Goal: Navigation & Orientation: Find specific page/section

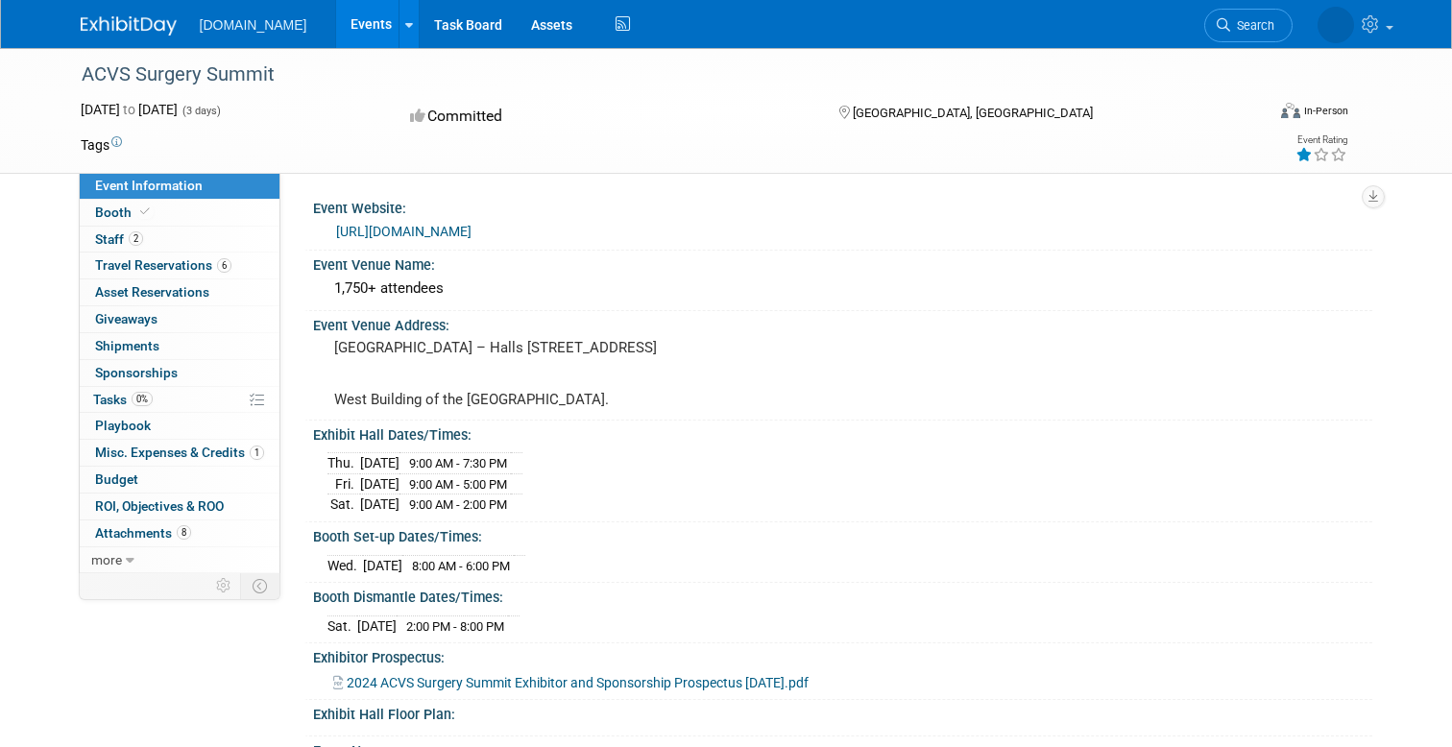
click at [336, 29] on link "Events" at bounding box center [371, 24] width 70 height 48
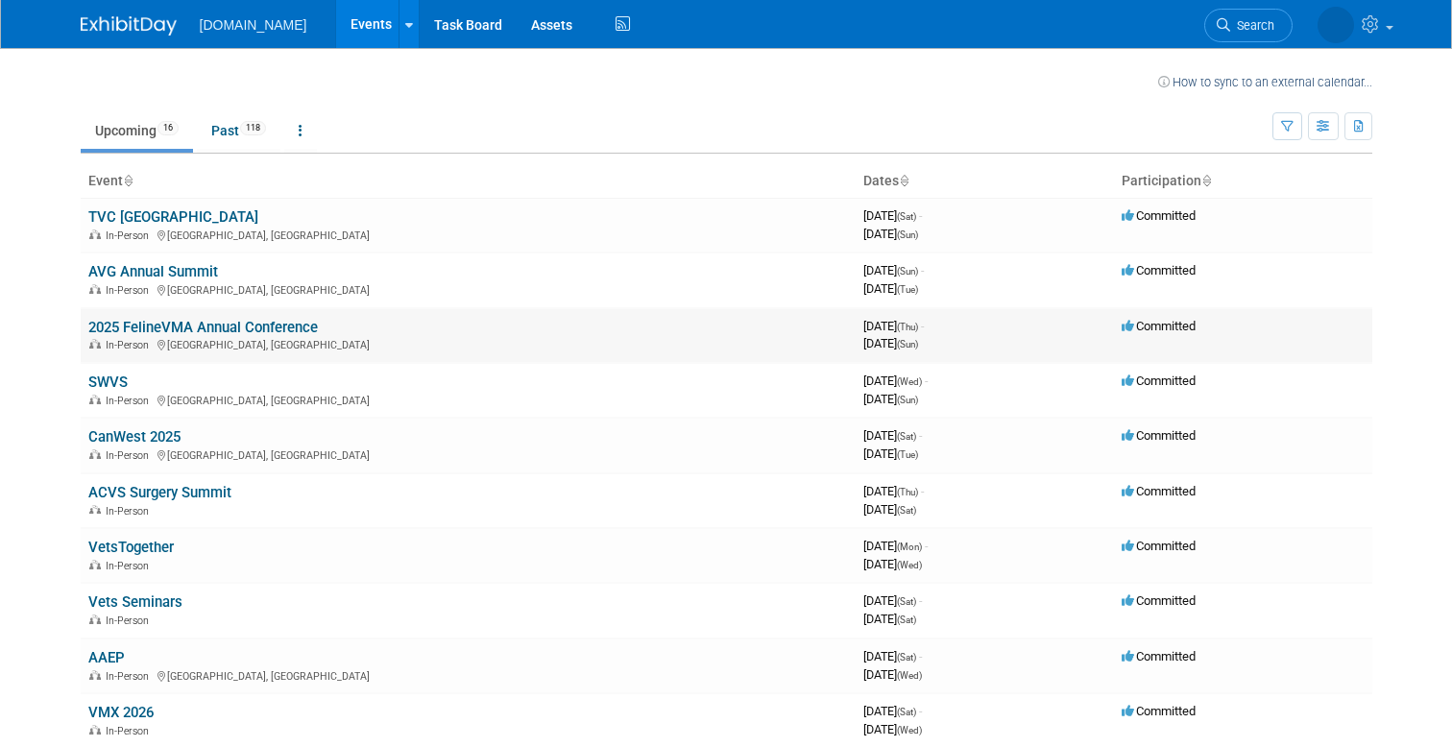
click at [182, 326] on link "2025 FelineVMA Annual Conference" at bounding box center [203, 327] width 230 height 17
